Goal: Check status

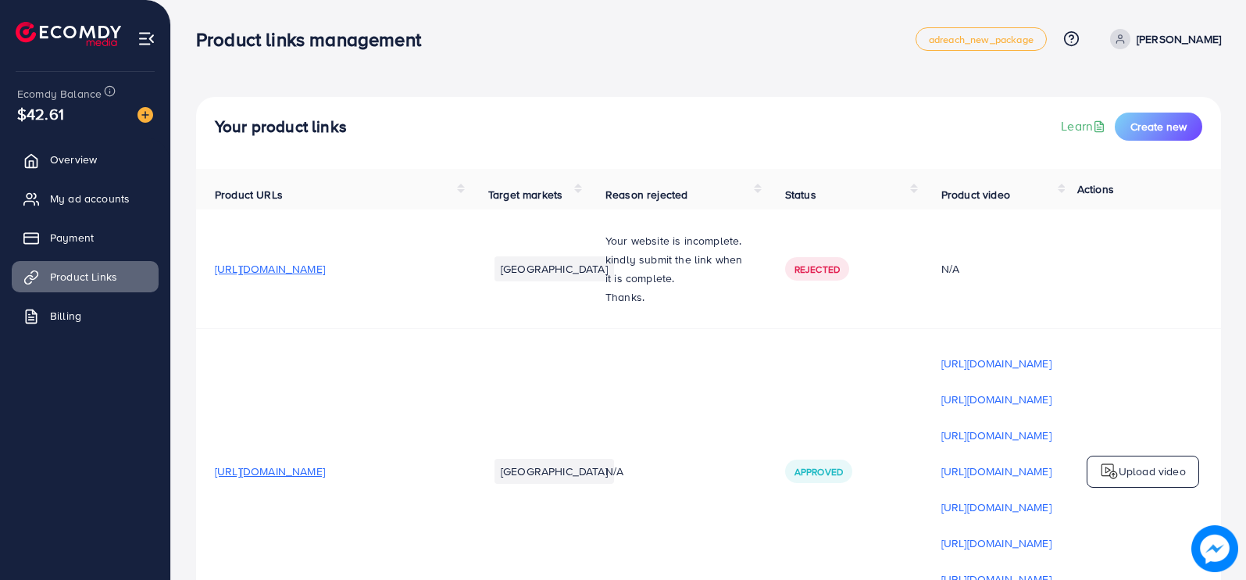
scroll to position [77, 0]
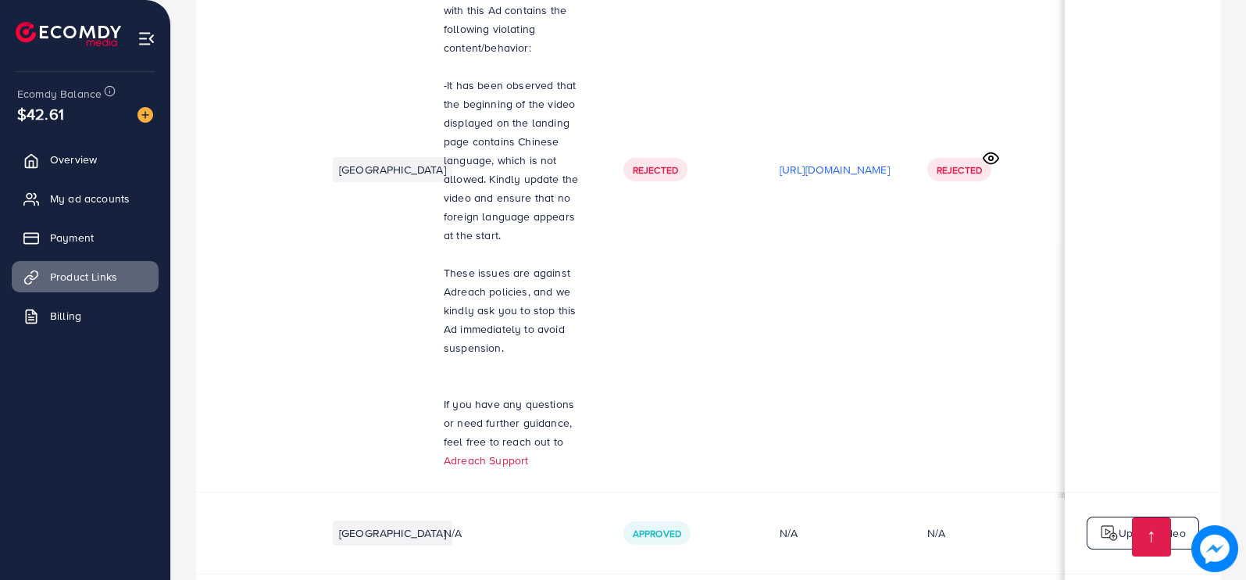
scroll to position [0, 293]
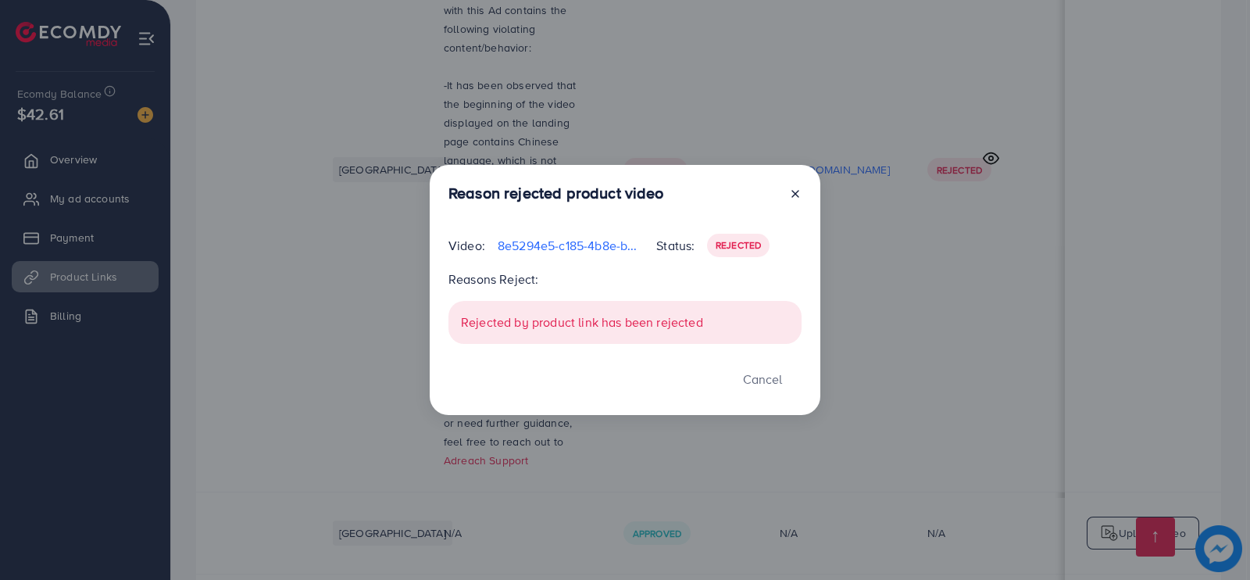
click at [984, 404] on div "Reason rejected product video Video: 8e5294e5-c185-4b8e-b67a-bf971b2c9000-17567…" at bounding box center [625, 290] width 1250 height 580
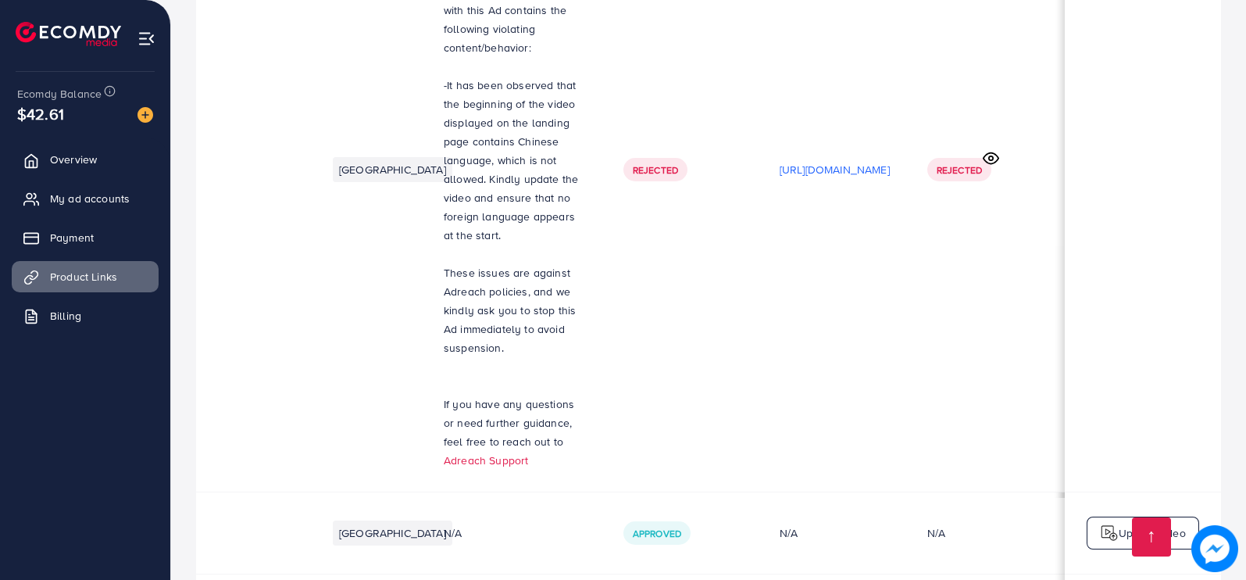
scroll to position [0, 291]
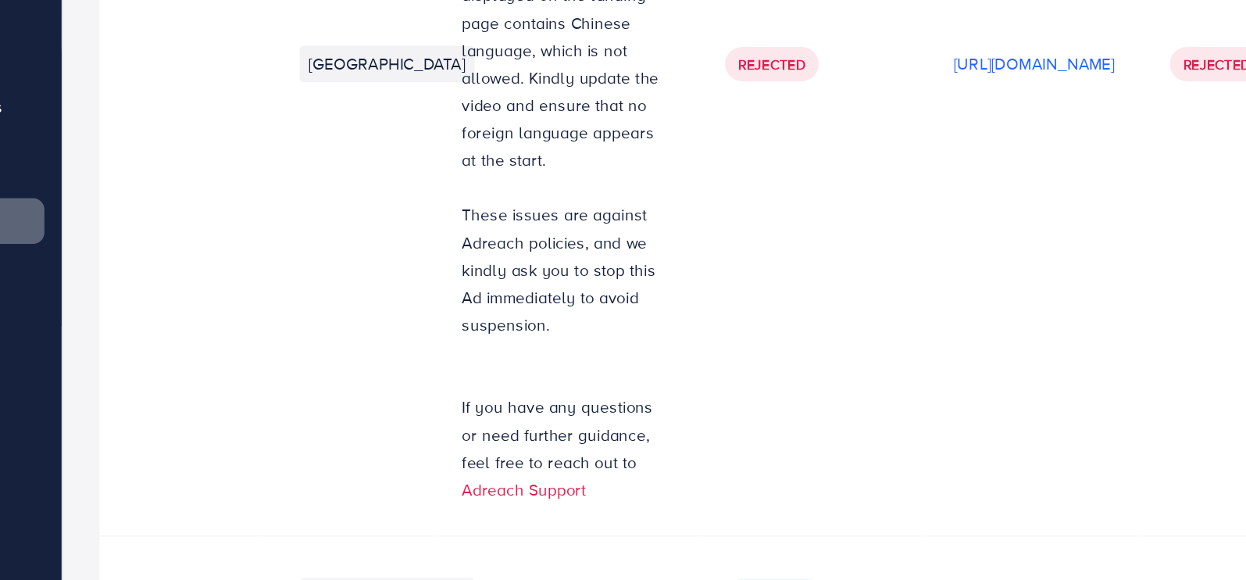
scroll to position [20733, 0]
